Goal: Transaction & Acquisition: Purchase product/service

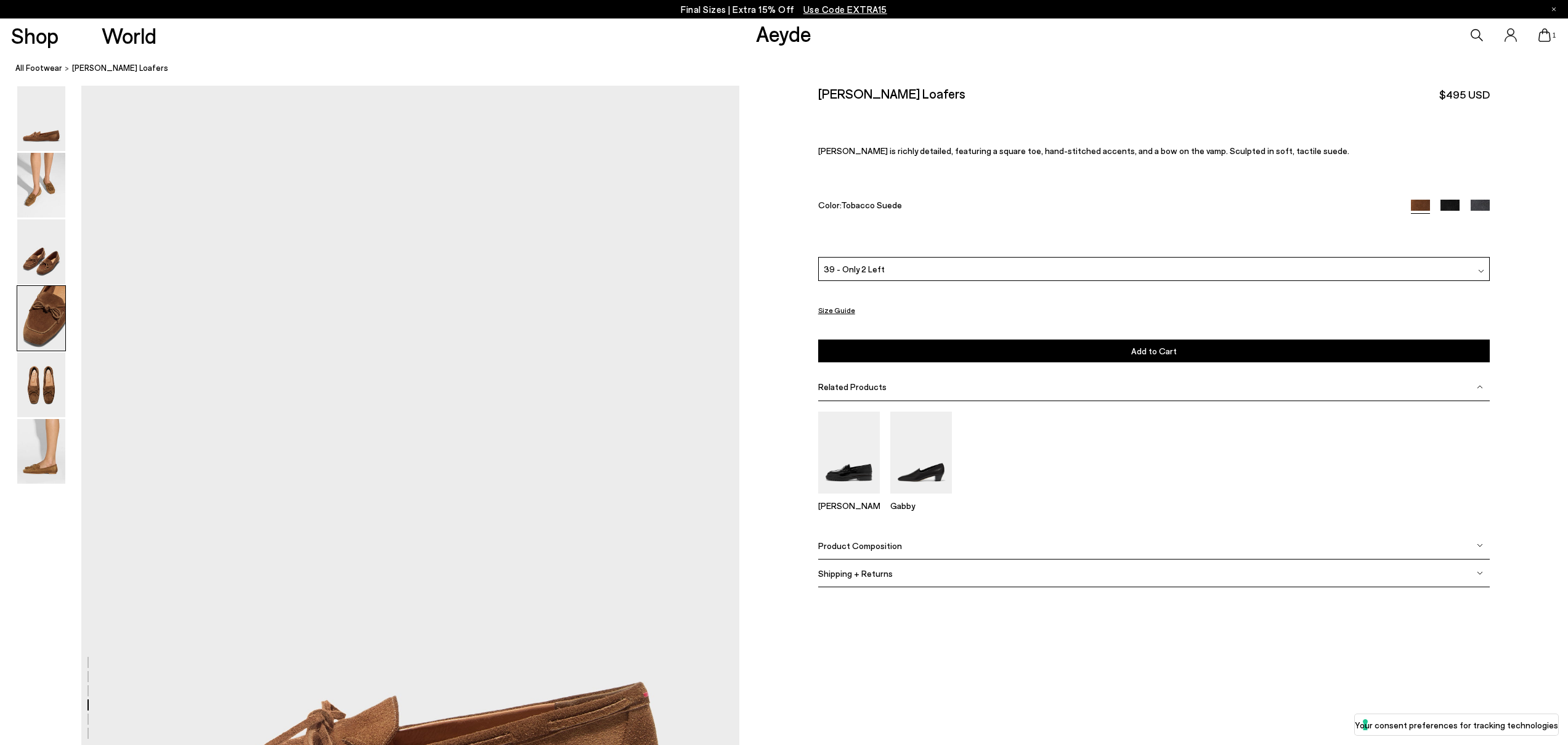
scroll to position [2609, 0]
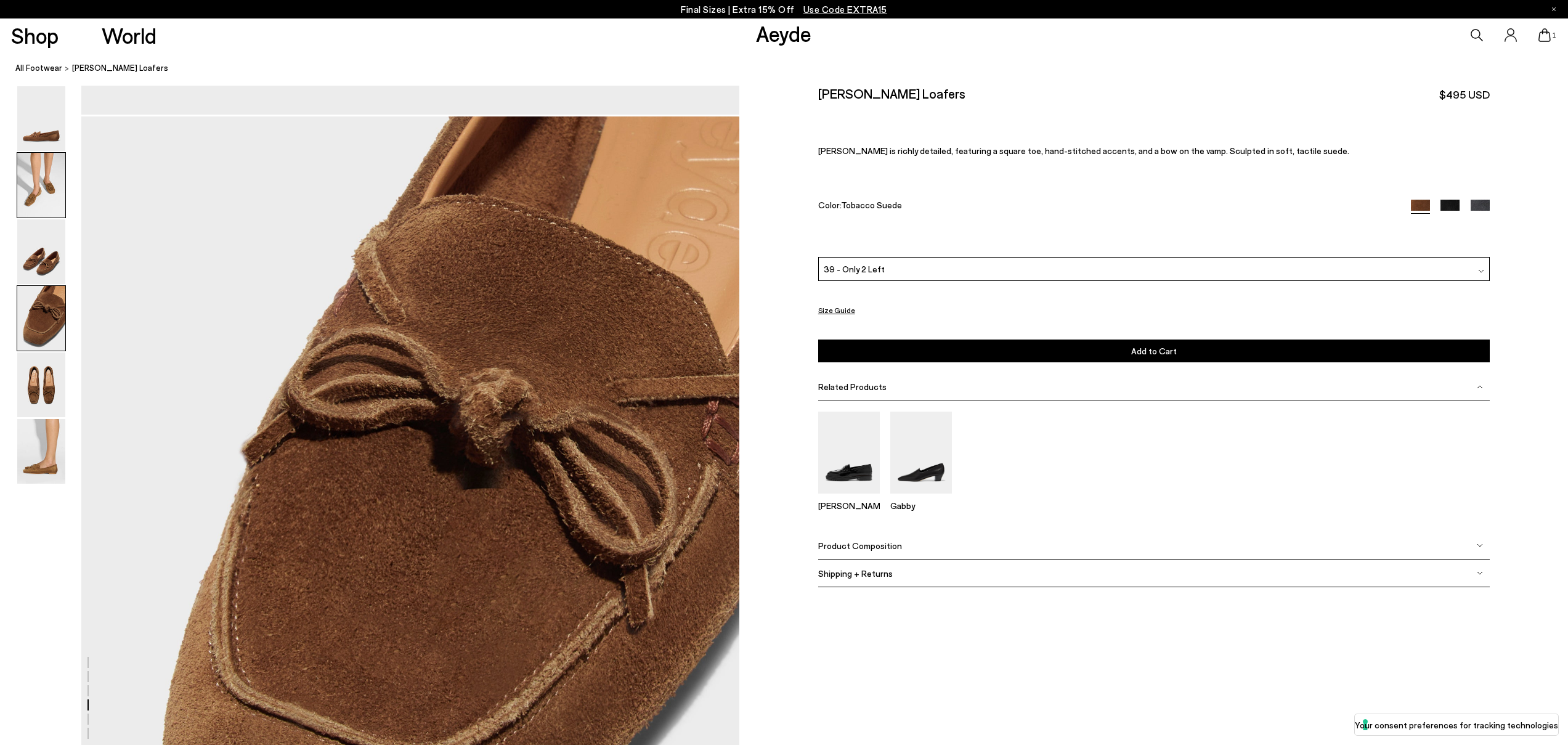
click at [29, 187] on img at bounding box center [41, 185] width 48 height 65
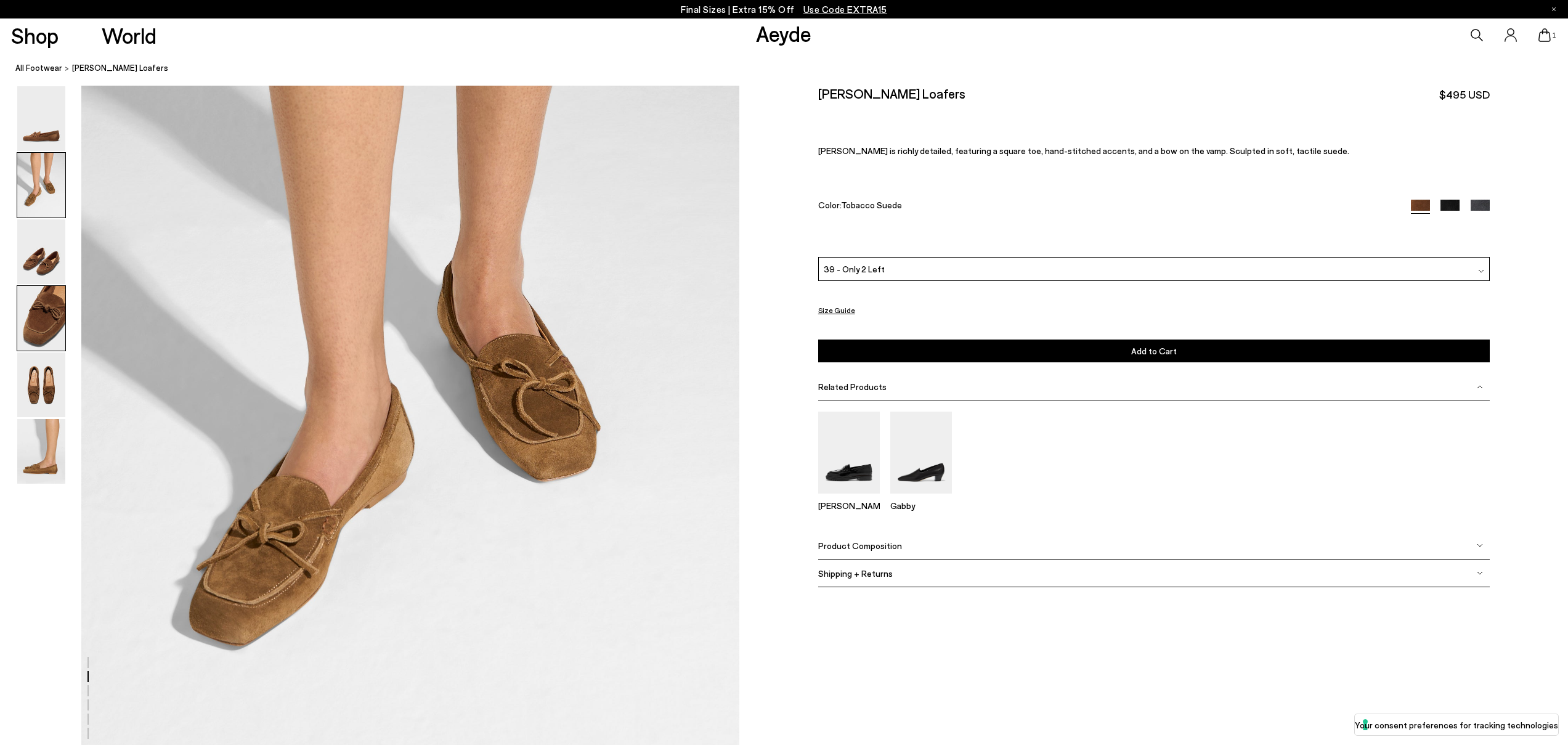
scroll to position [881, 0]
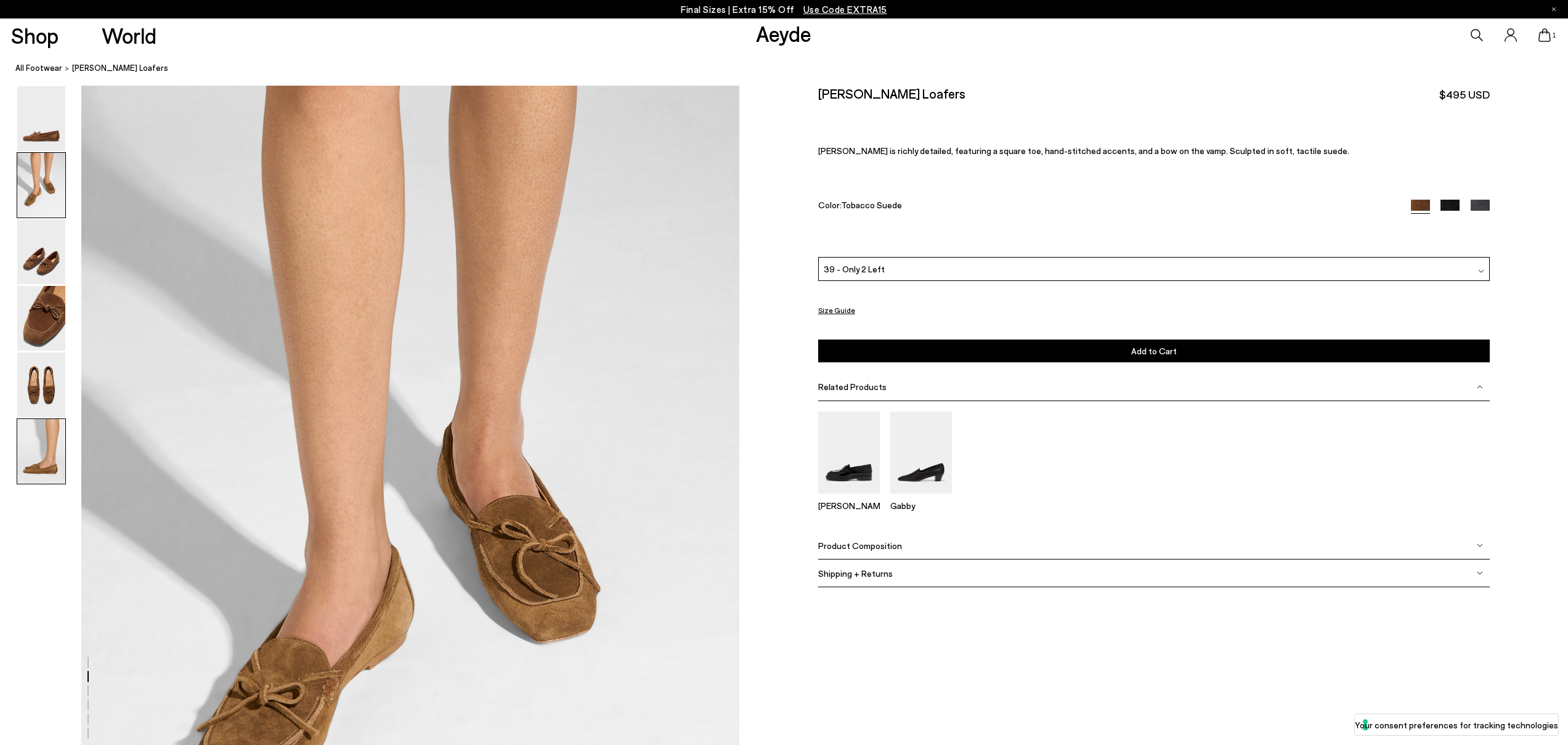
click at [35, 458] on img at bounding box center [41, 451] width 48 height 65
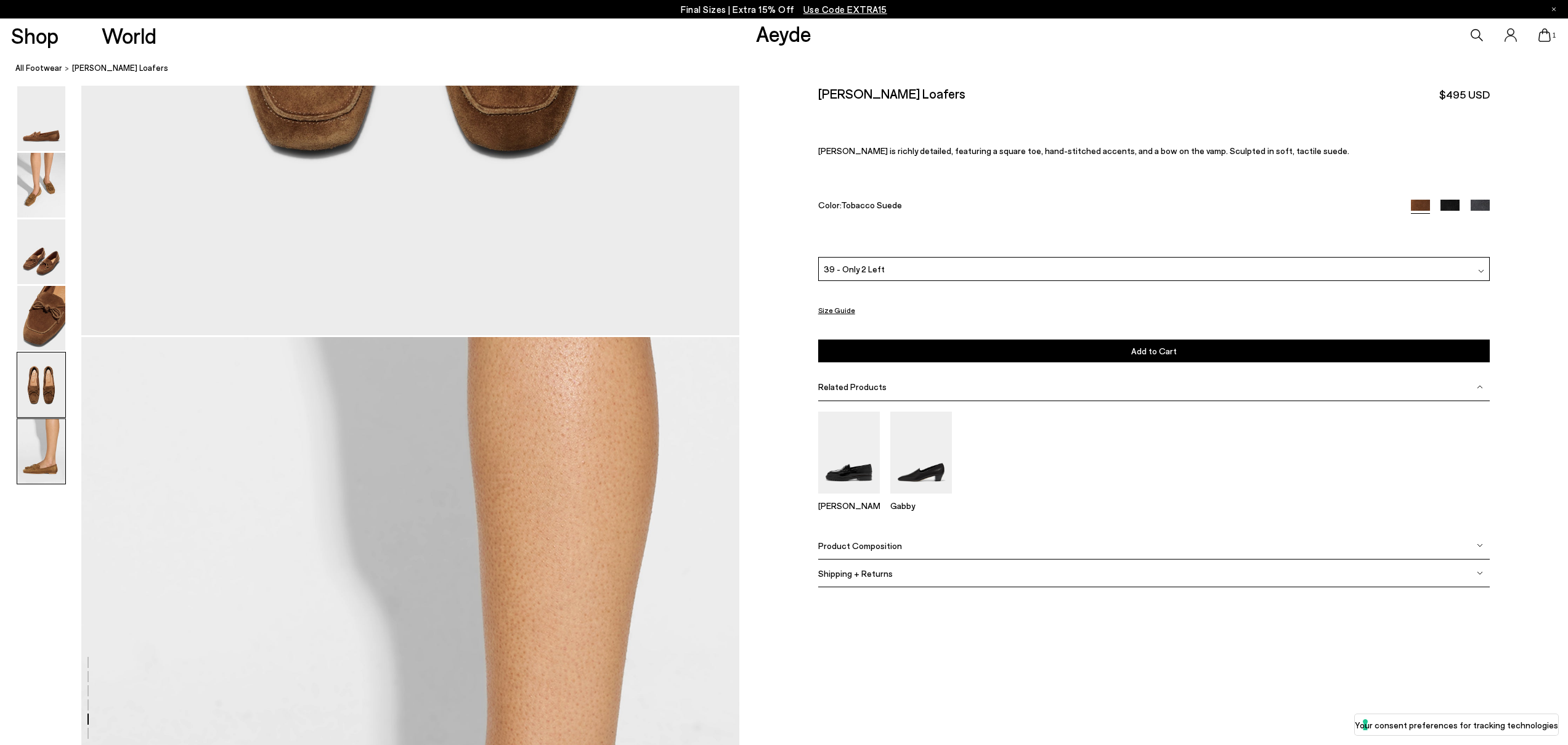
scroll to position [4486, 0]
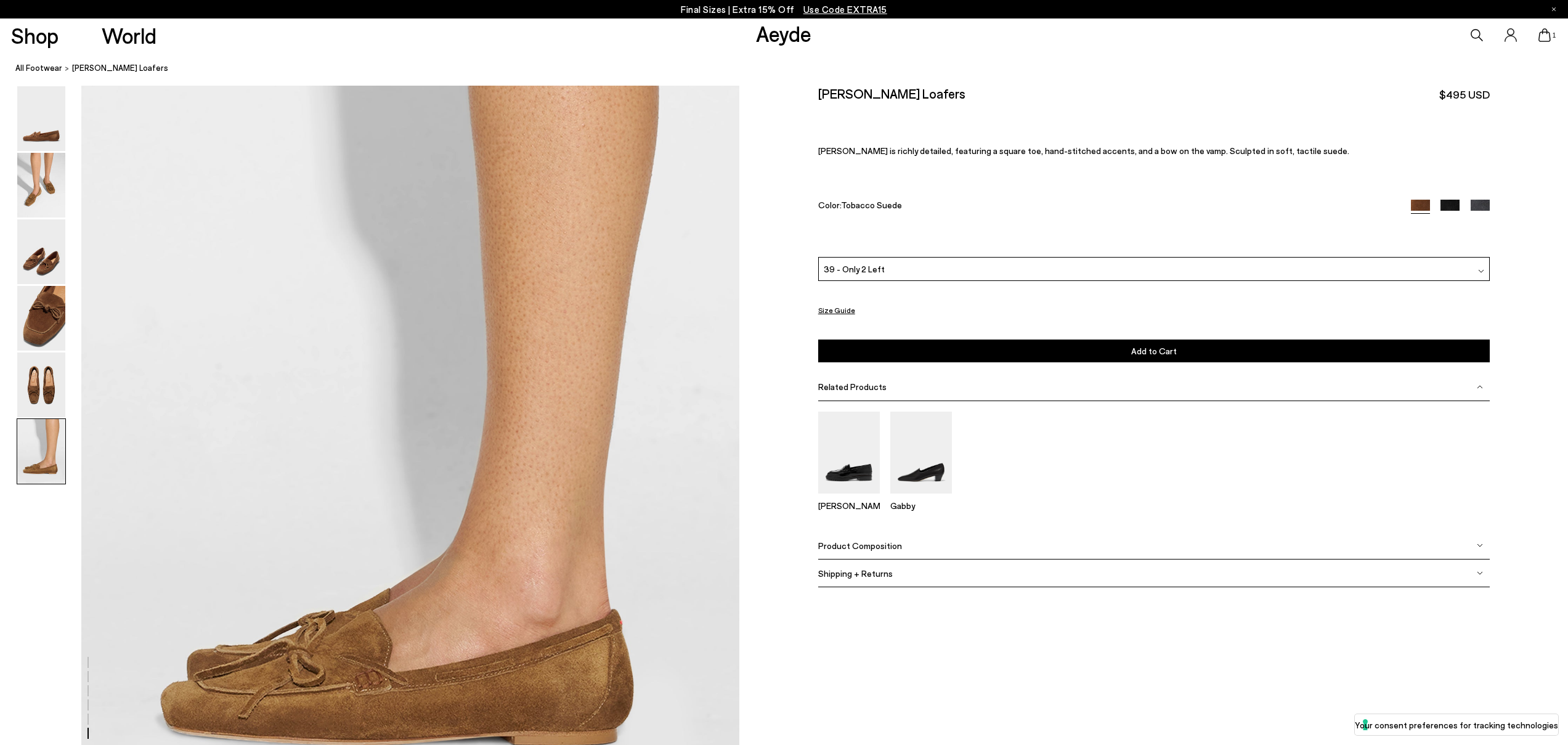
click at [1548, 34] on icon at bounding box center [1544, 35] width 12 height 14
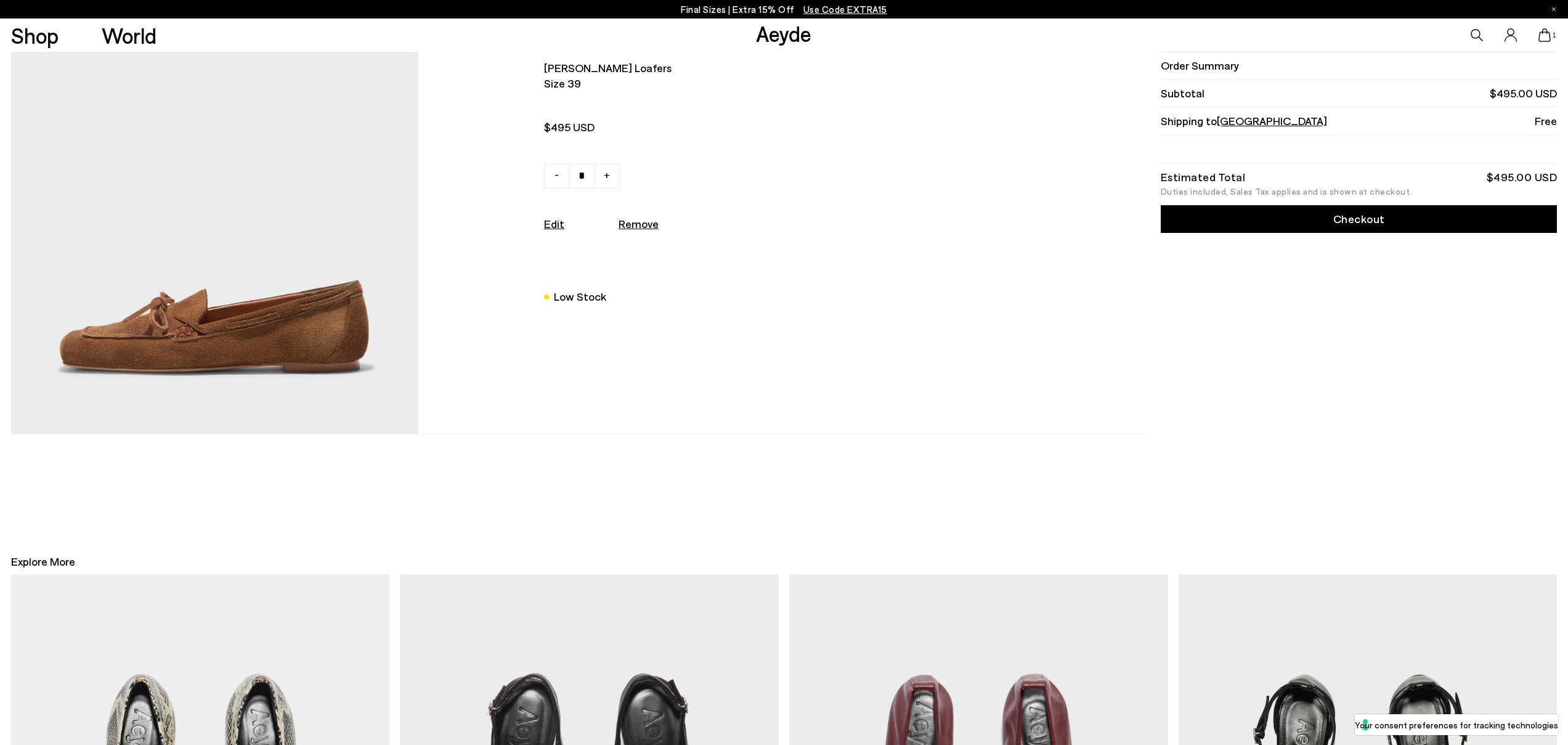
scroll to position [121, 0]
click at [278, 387] on img at bounding box center [215, 182] width 408 height 502
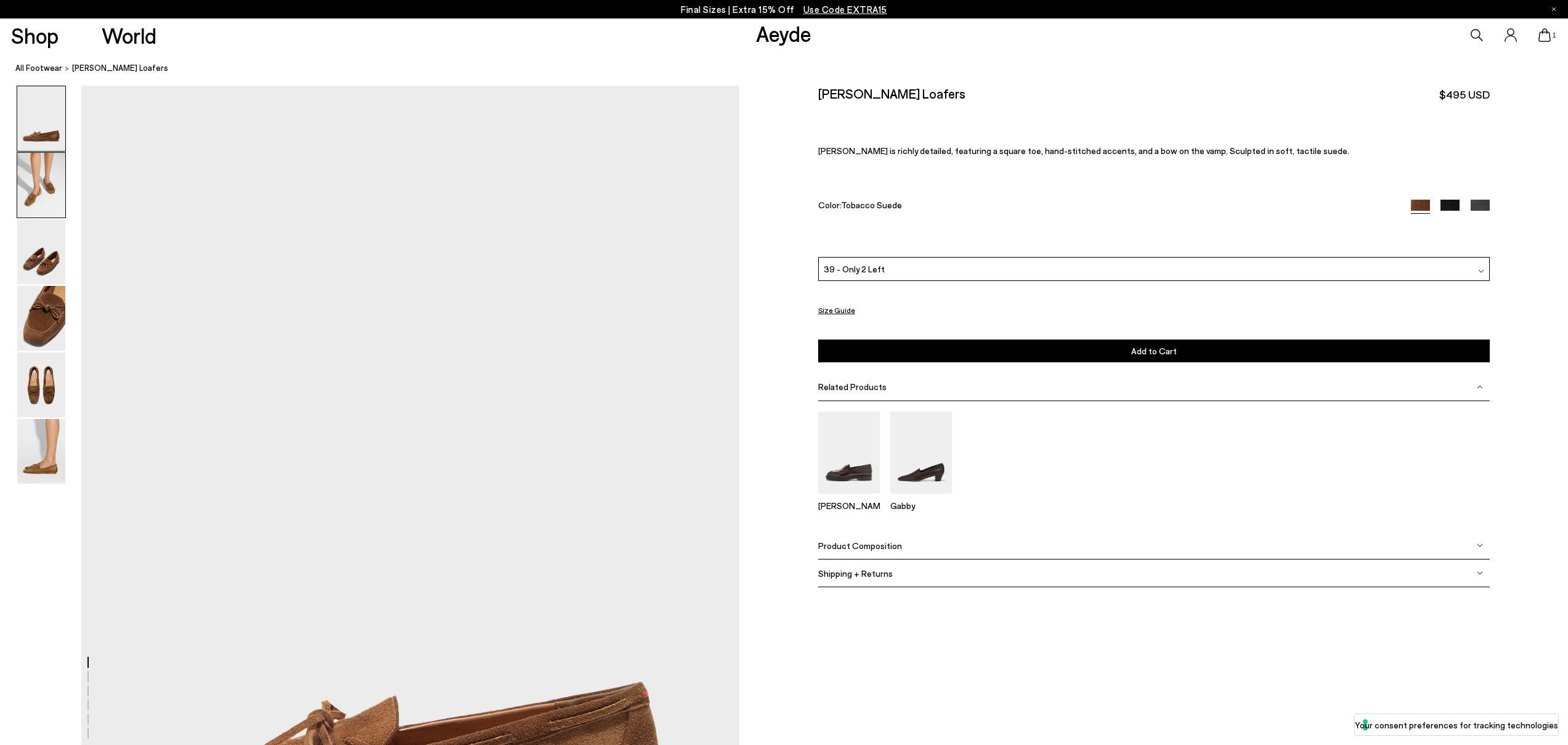
click at [56, 195] on img at bounding box center [41, 185] width 48 height 65
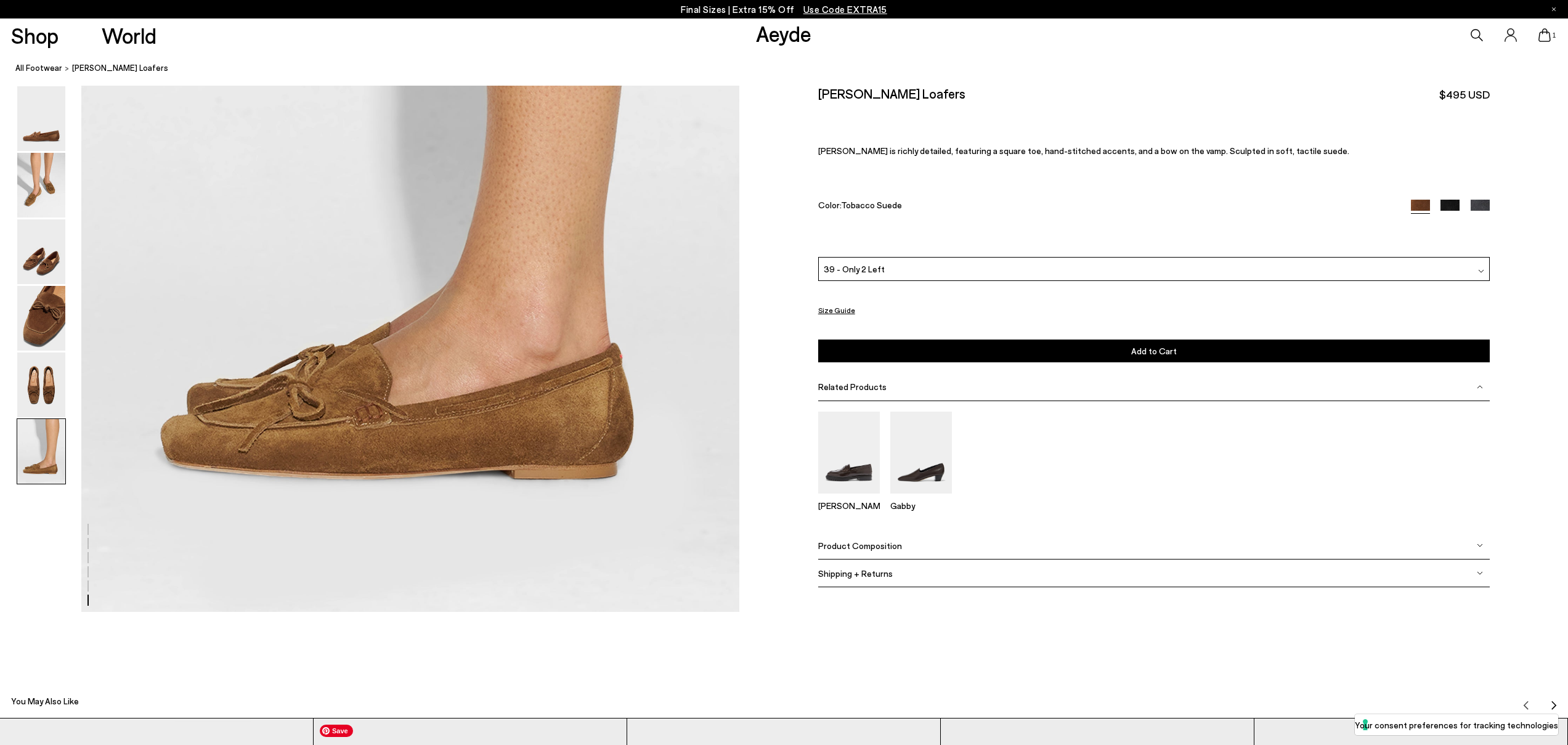
scroll to position [4637, 0]
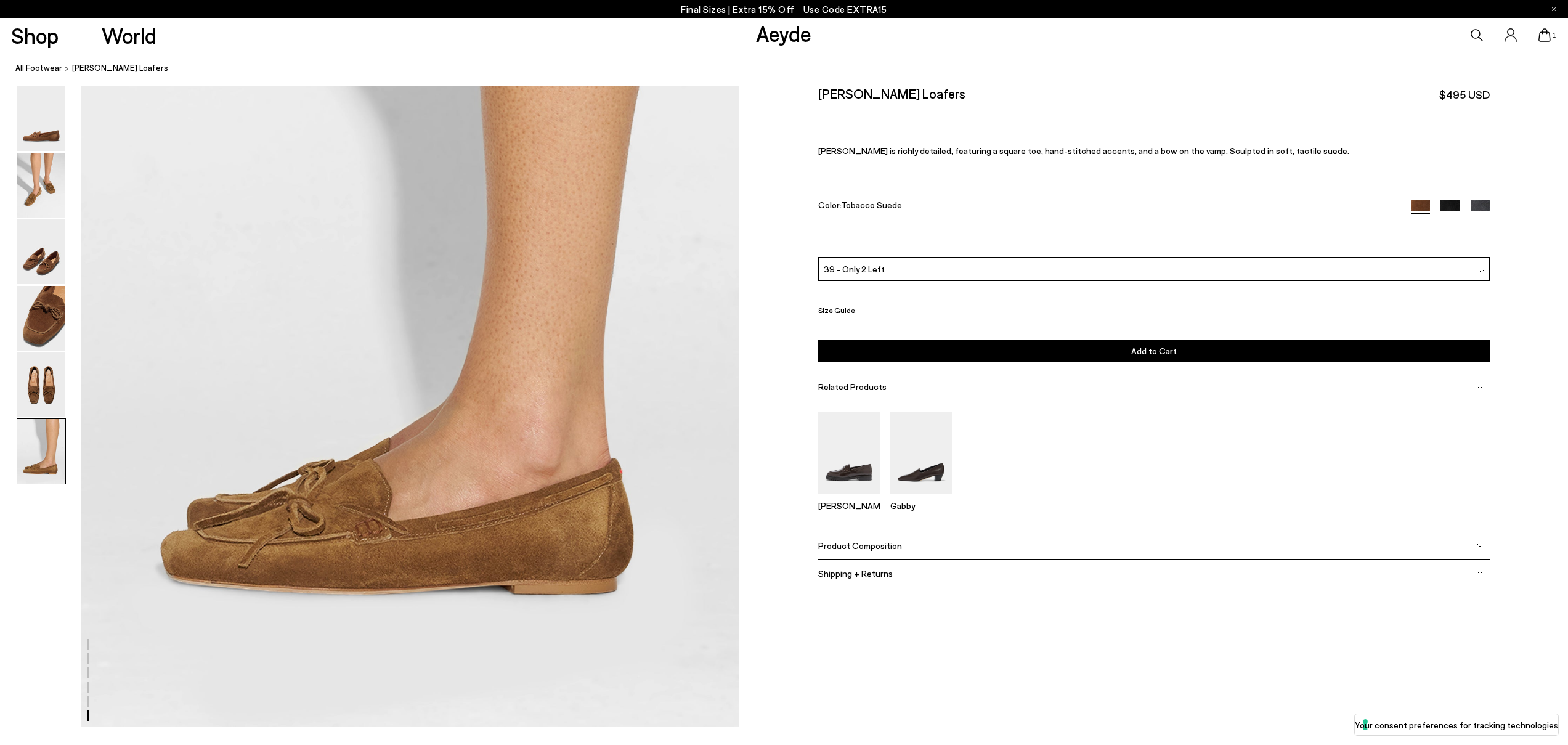
click at [1549, 34] on icon at bounding box center [1544, 35] width 12 height 14
